Goal: Use online tool/utility: Use online tool/utility

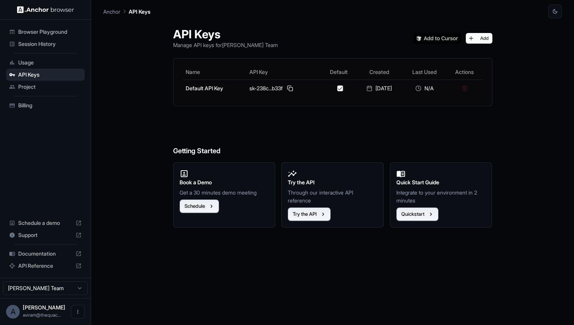
click at [44, 24] on ul "Browser Playground Session History Usage API Keys Project Billing" at bounding box center [45, 69] width 85 height 92
click at [42, 30] on span "Browser Playground" at bounding box center [49, 32] width 63 height 8
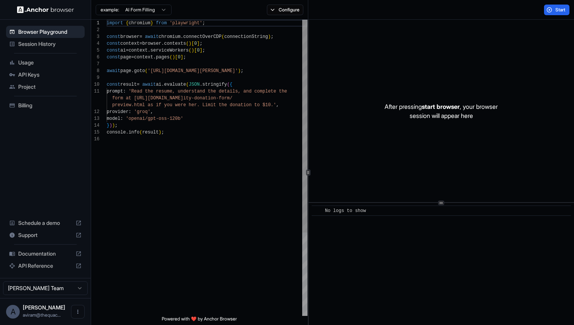
scroll to position [48, 0]
click at [172, 71] on div "import { chromium } from 'playwright' ; const browser = await chromium . connec…" at bounding box center [207, 226] width 201 height 413
drag, startPoint x: 176, startPoint y: 71, endPoint x: 259, endPoint y: 72, distance: 83.1
click at [259, 71] on div "import { chromium } from 'playwright' ; const browser = await chromium . connec…" at bounding box center [207, 226] width 201 height 413
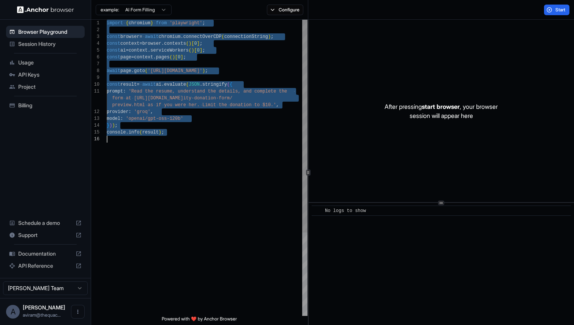
scroll to position [21, 0]
click at [260, 43] on div "import { chromium } from 'playwright' ; const browser = await chromium . connec…" at bounding box center [207, 226] width 201 height 413
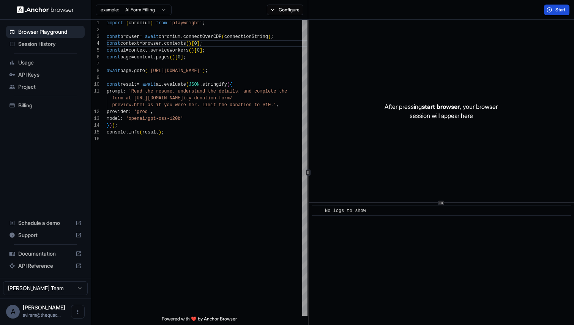
type textarea "**********"
click at [549, 13] on button "Start" at bounding box center [556, 10] width 25 height 11
